Goal: Information Seeking & Learning: Compare options

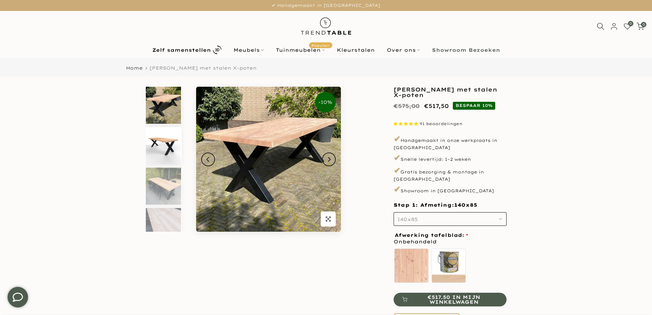
click at [167, 140] on img at bounding box center [163, 145] width 35 height 37
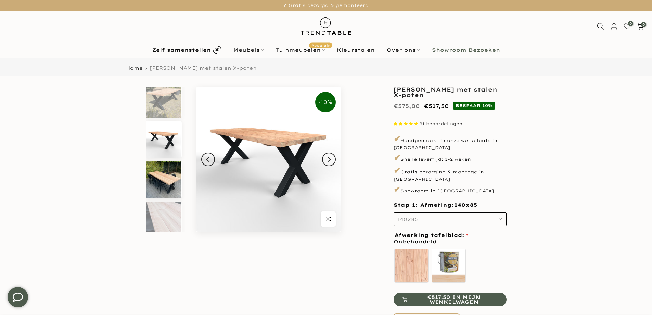
click at [170, 188] on img at bounding box center [163, 179] width 35 height 37
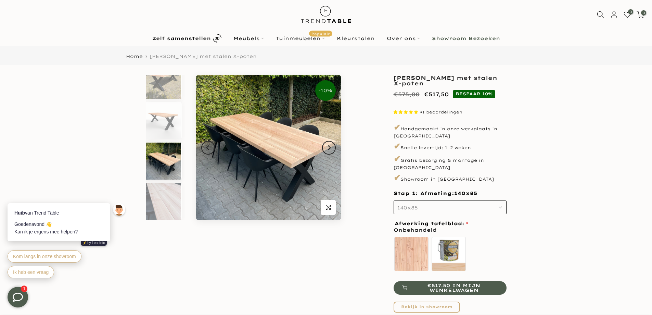
scroll to position [0, 0]
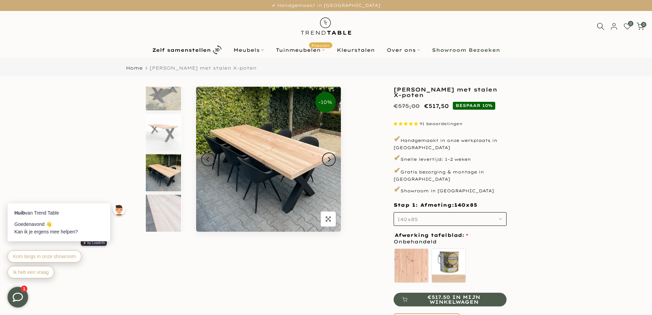
click at [451, 49] on b "Showroom Bezoeken" at bounding box center [466, 50] width 68 height 5
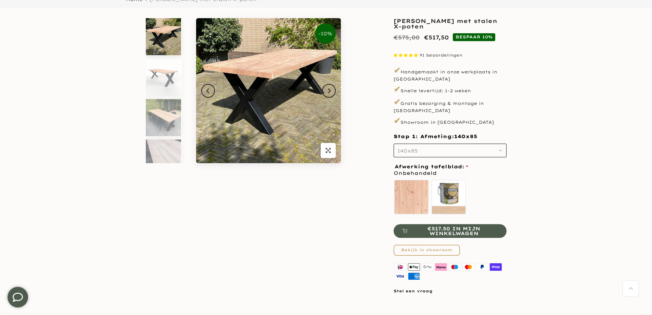
click at [500, 149] on icon "button" at bounding box center [500, 150] width 3 height 3
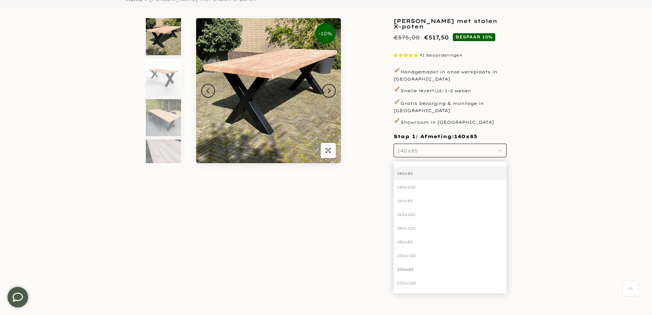
click at [414, 262] on div "200x85" at bounding box center [450, 269] width 113 height 14
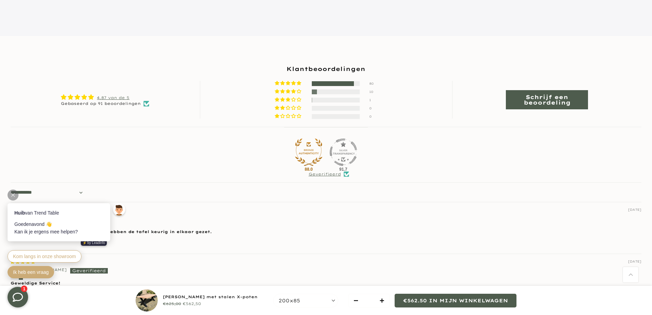
click at [25, 272] on span "Ik heb een vraag" at bounding box center [31, 271] width 36 height 5
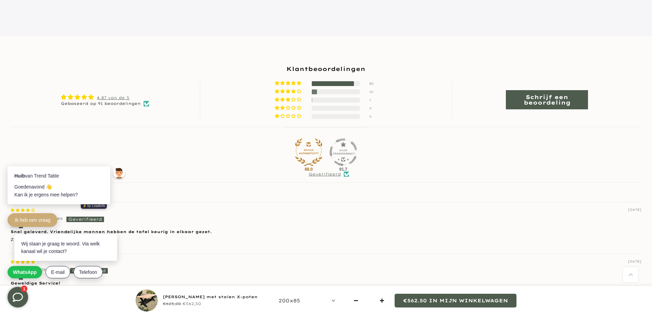
click at [8, 213] on button "Ik heb een vraag" at bounding box center [33, 220] width 50 height 14
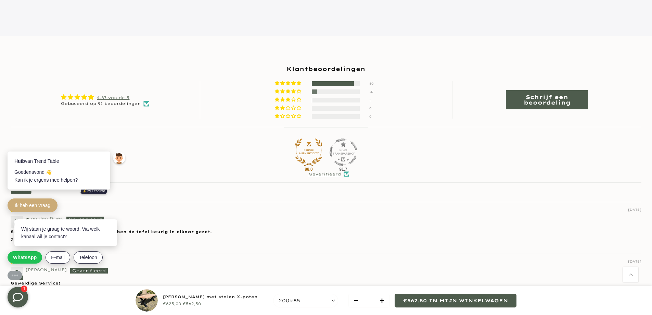
click at [8, 198] on button "Ik heb een vraag" at bounding box center [33, 205] width 50 height 14
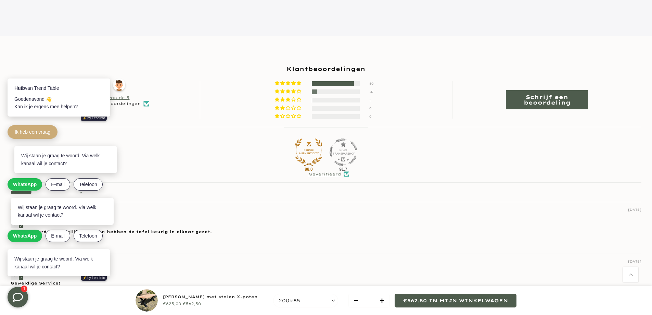
click at [8, 125] on button "Ik heb een vraag" at bounding box center [33, 132] width 50 height 14
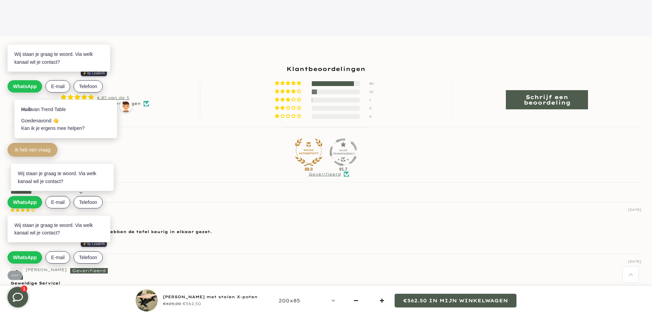
click at [8, 143] on button "Ik heb een vraag" at bounding box center [33, 150] width 50 height 14
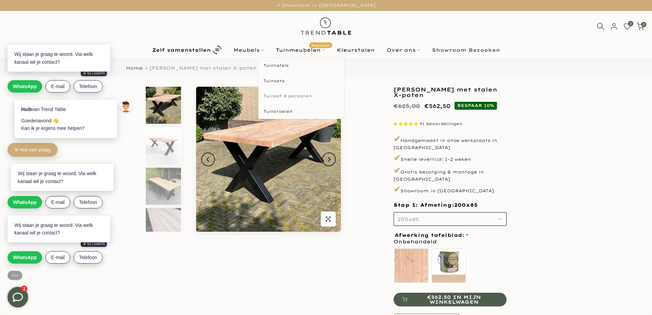
click at [275, 95] on link "Tuinset 8 personen" at bounding box center [301, 95] width 86 height 15
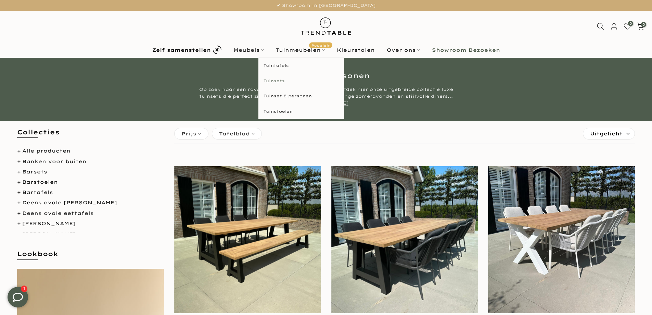
click at [275, 81] on link "Tuinsets" at bounding box center [301, 80] width 86 height 15
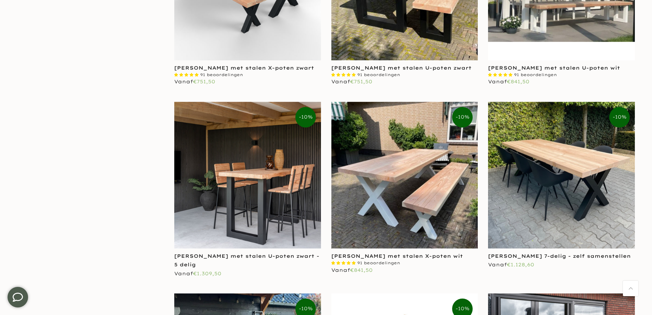
scroll to position [342, 0]
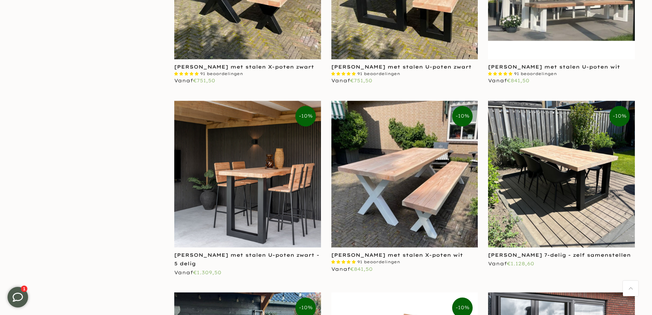
click at [574, 167] on img at bounding box center [561, 174] width 147 height 147
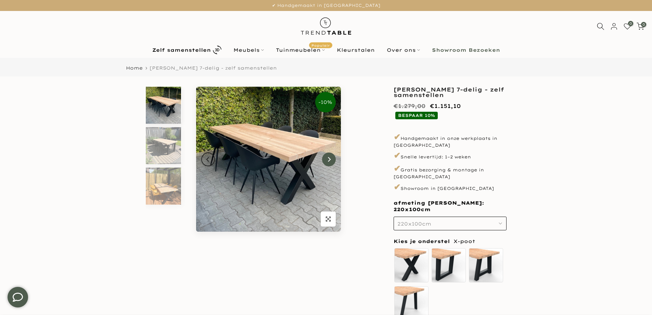
click at [329, 160] on icon "Next" at bounding box center [329, 158] width 5 height 5
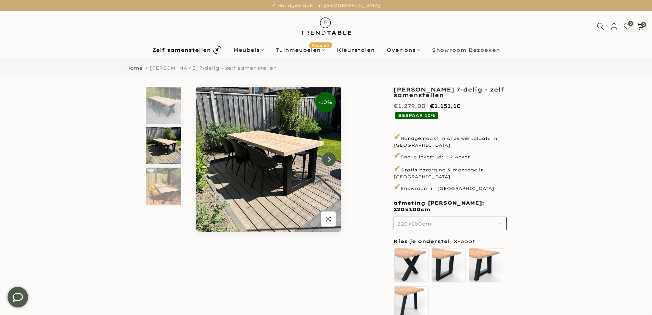
click at [329, 160] on icon "Next" at bounding box center [329, 158] width 5 height 5
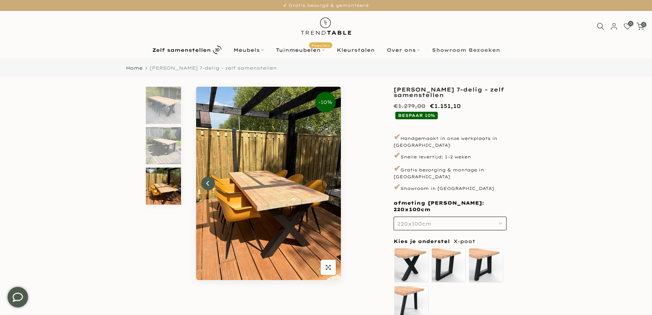
click at [209, 182] on icon "Previous" at bounding box center [208, 182] width 5 height 5
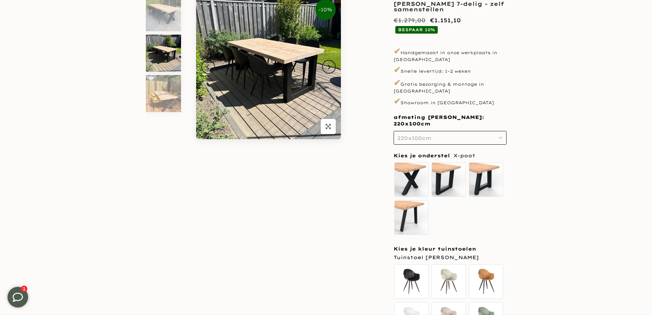
scroll to position [103, 0]
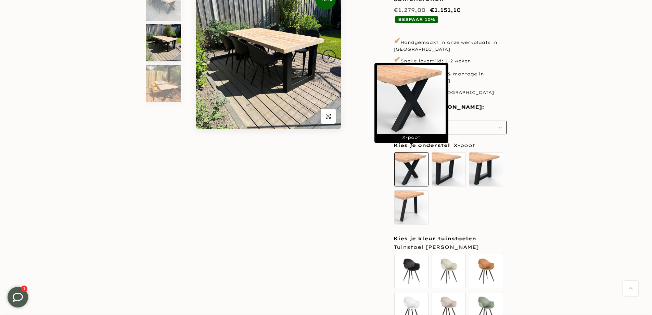
click at [406, 161] on label "X-poot" at bounding box center [411, 169] width 34 height 34
click at [412, 164] on label "X-poot" at bounding box center [411, 169] width 34 height 34
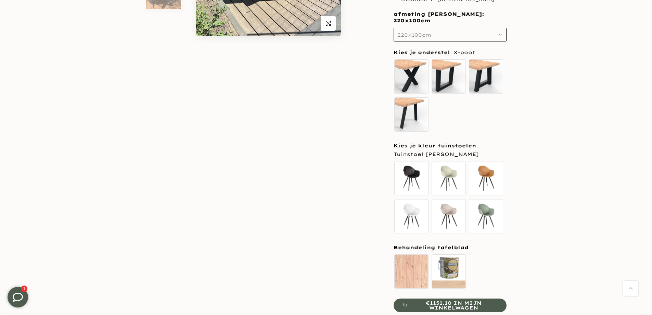
scroll to position [205, 0]
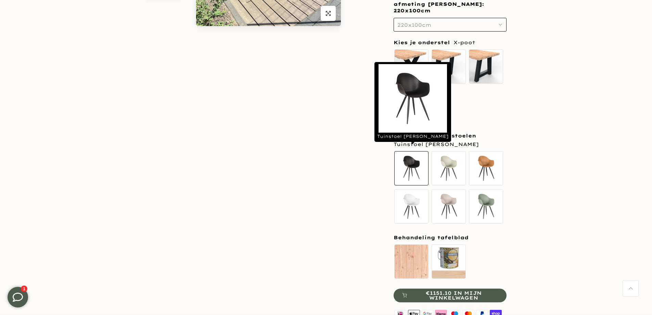
click at [415, 165] on label "Tuinstoel Luca zwart" at bounding box center [411, 168] width 34 height 34
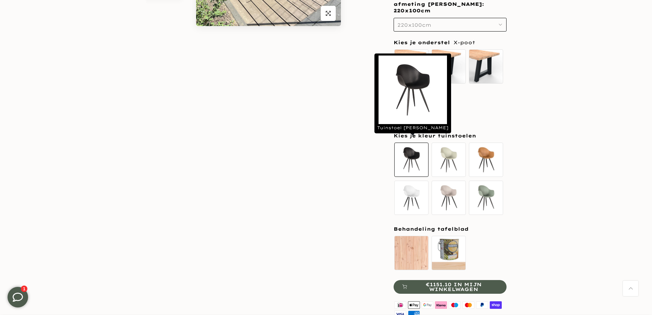
click at [413, 154] on label "Tuinstoel Luca zwart" at bounding box center [411, 159] width 34 height 34
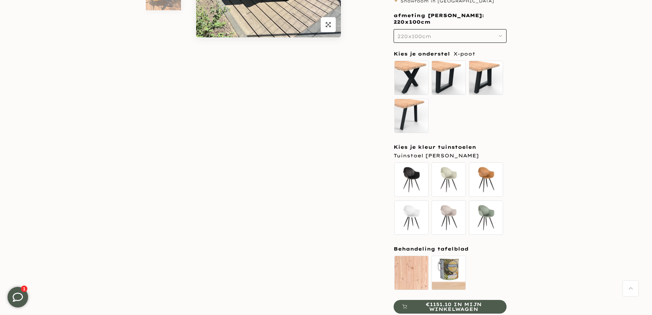
scroll to position [34, 0]
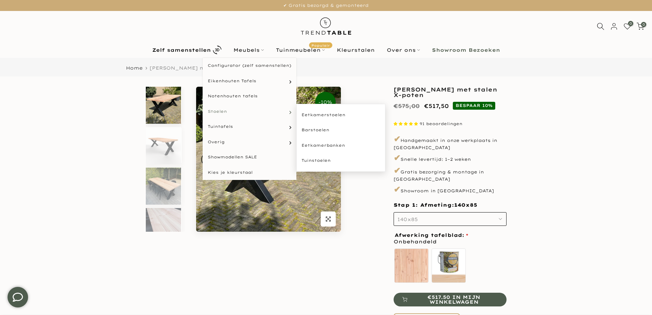
click at [218, 111] on span "Stoelen" at bounding box center [217, 112] width 19 height 6
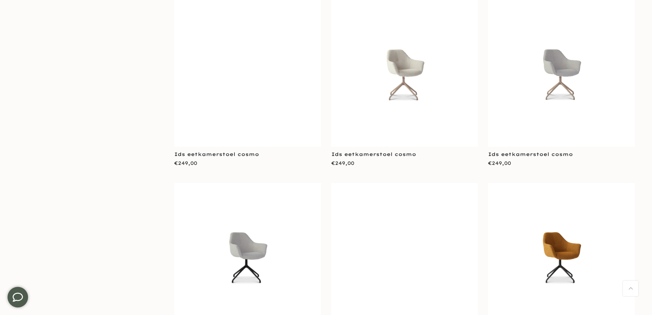
scroll to position [753, 0]
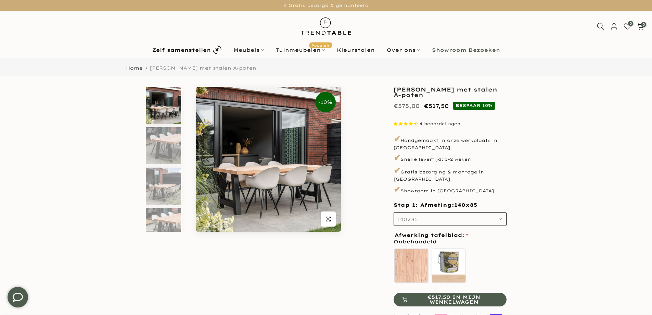
click at [449, 48] on b "Showroom Bezoeken" at bounding box center [466, 50] width 68 height 5
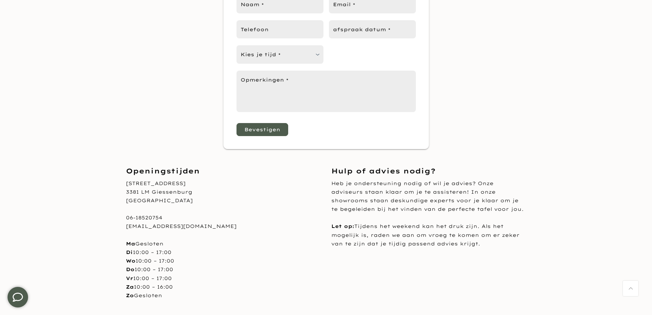
scroll to position [342, 0]
